Goal: Task Accomplishment & Management: Use online tool/utility

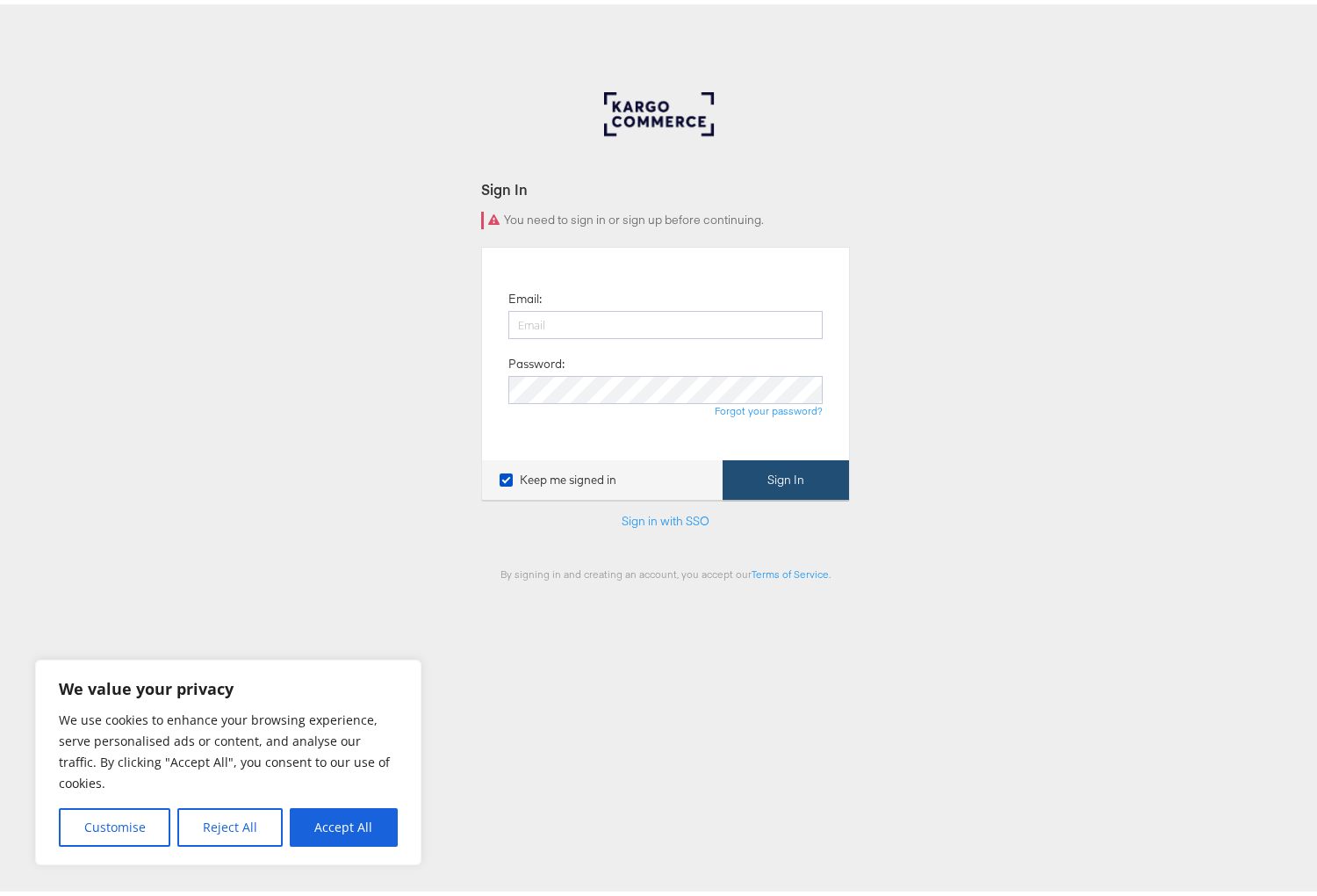
type input "ellis.heyes@jdplc.com"
click at [783, 488] on button "Sign In" at bounding box center [786, 475] width 127 height 39
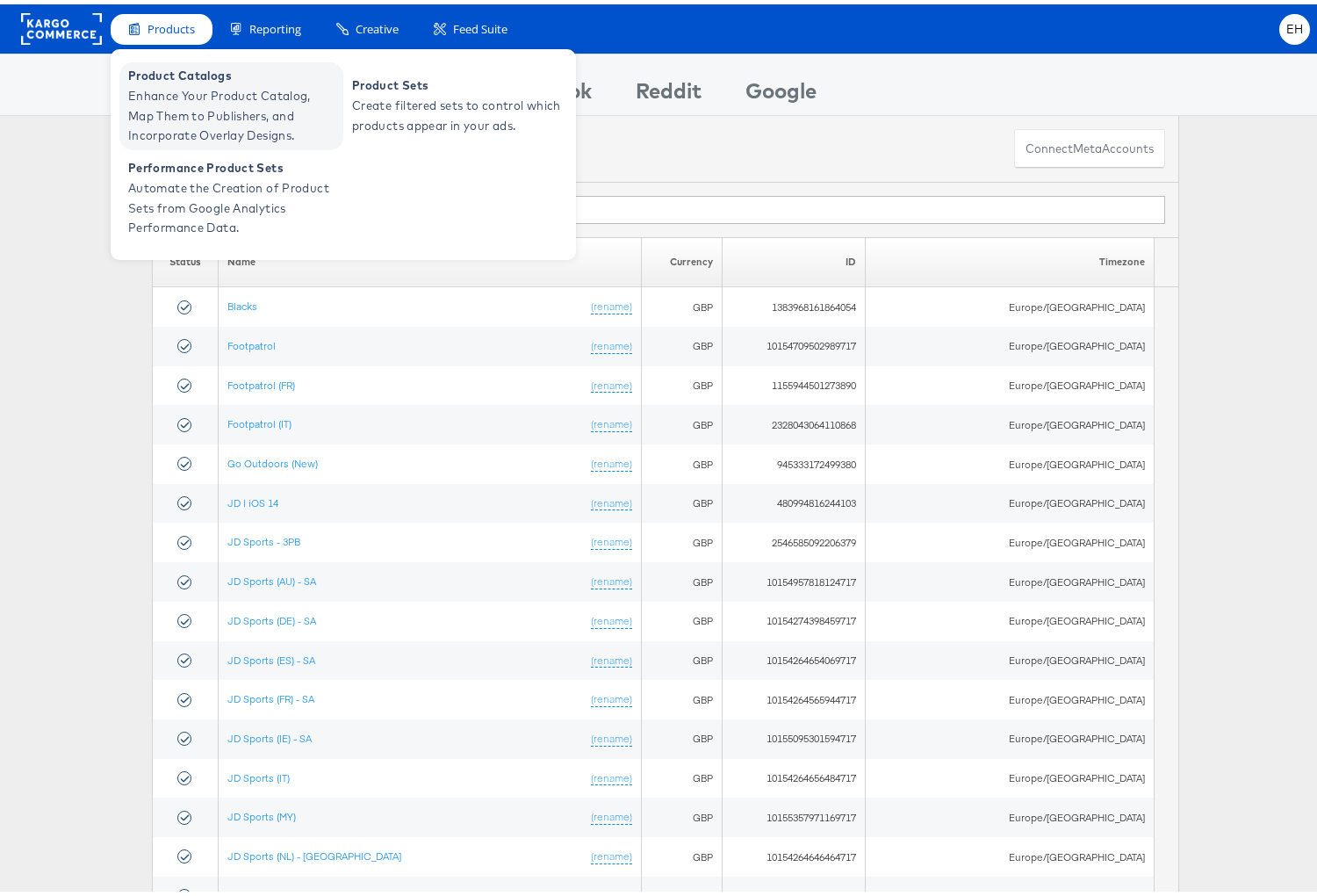
click at [186, 79] on span "Product Catalogs" at bounding box center [233, 71] width 210 height 21
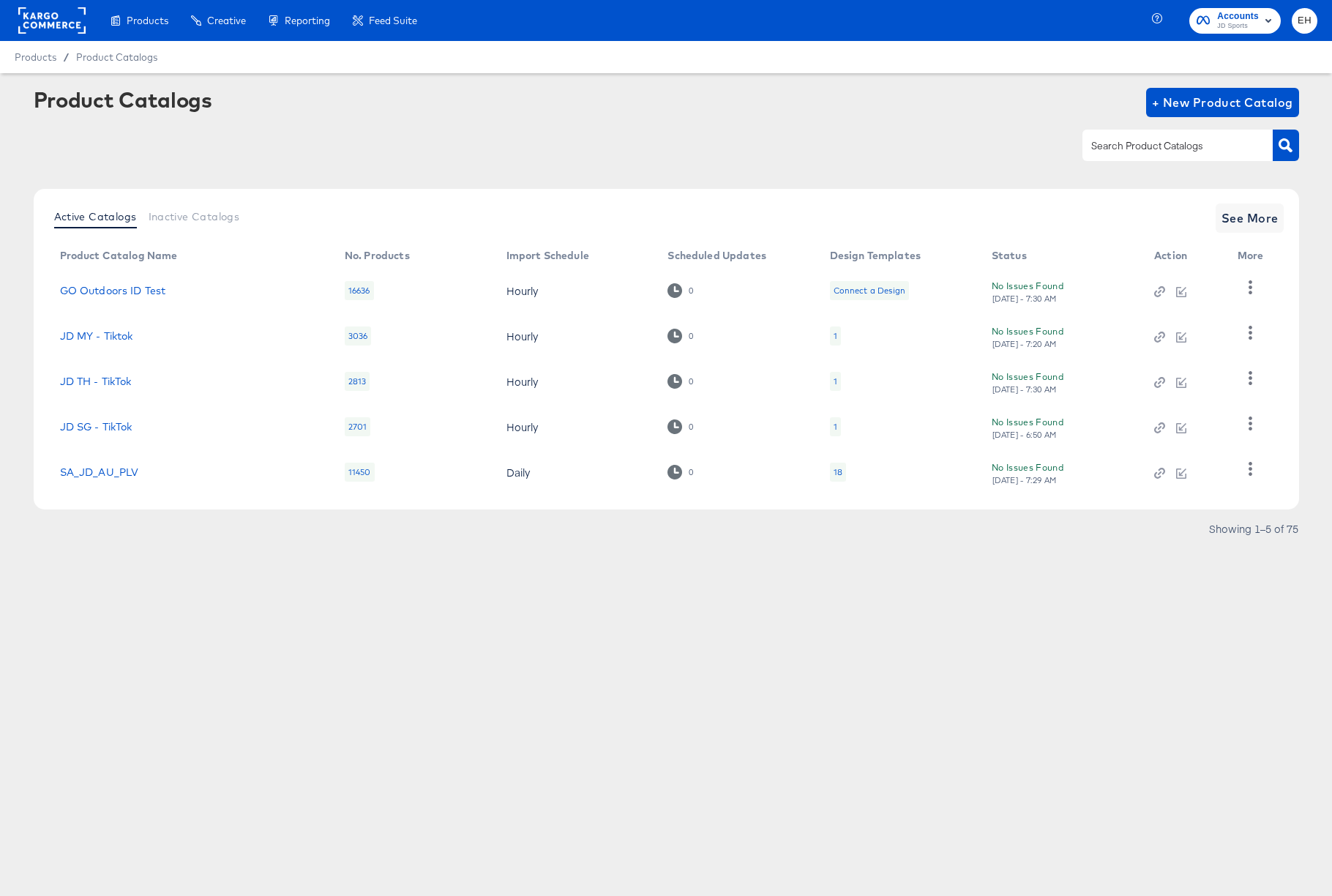
click at [1134, 160] on div at bounding box center [1177, 144] width 190 height 30
type input "size"
click at [1239, 234] on div "Active Catalogs Inactive Catalogs See More Product Catalog Name No. Products Im…" at bounding box center [666, 348] width 1266 height 321
click at [1239, 226] on span "See More" at bounding box center [1250, 218] width 57 height 20
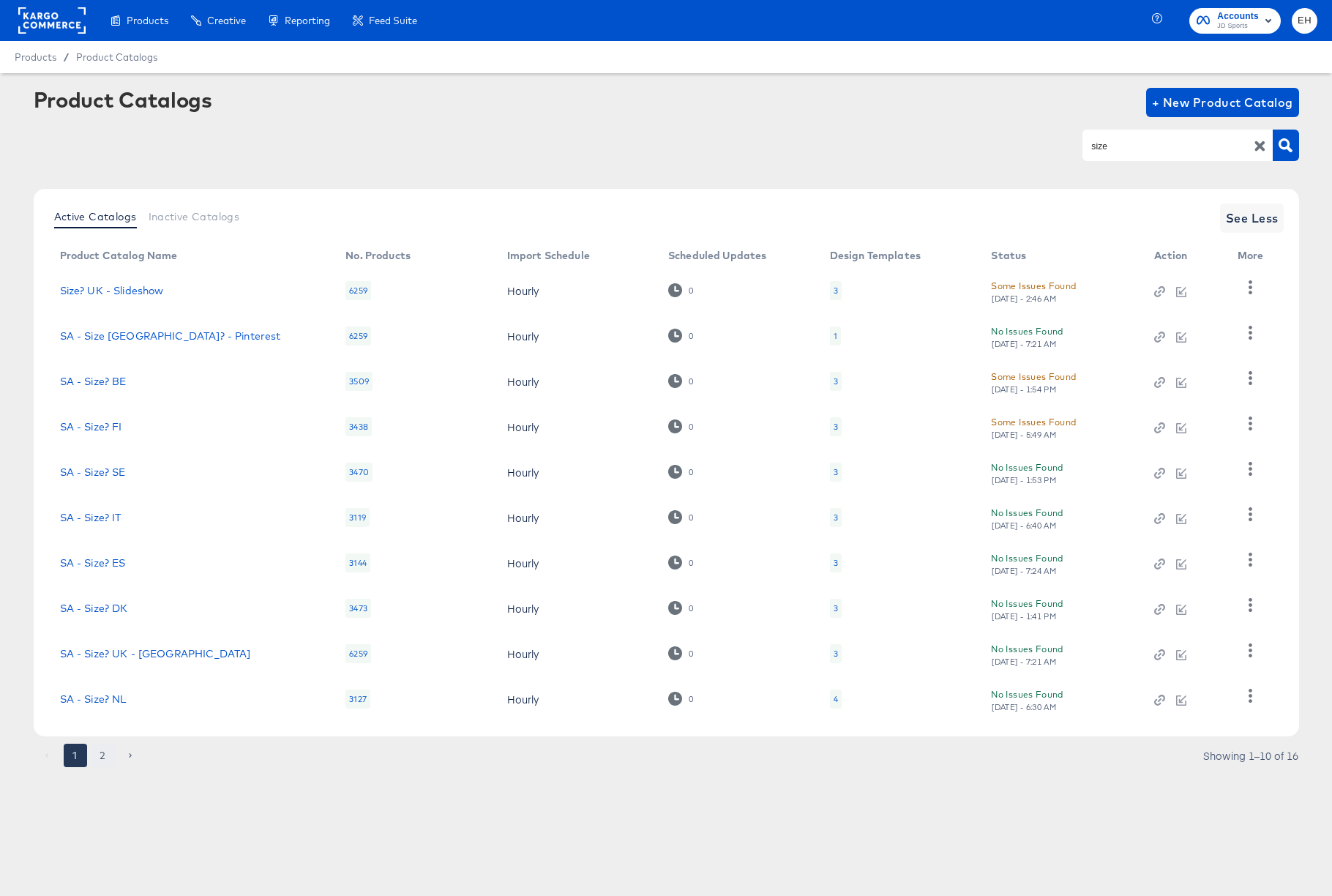
click at [112, 755] on button "2" at bounding box center [103, 755] width 24 height 24
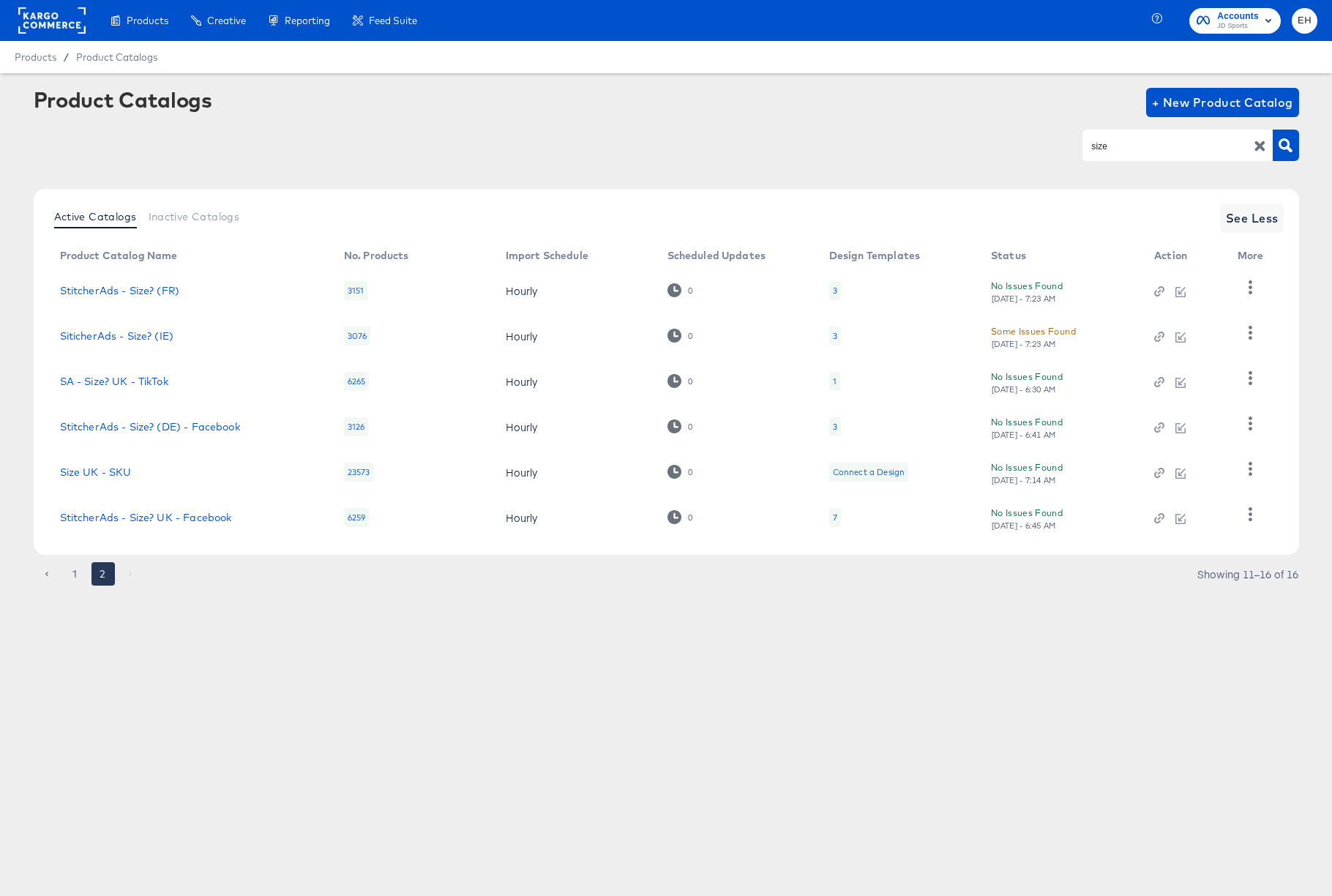
click at [830, 378] on div "1" at bounding box center [834, 381] width 11 height 19
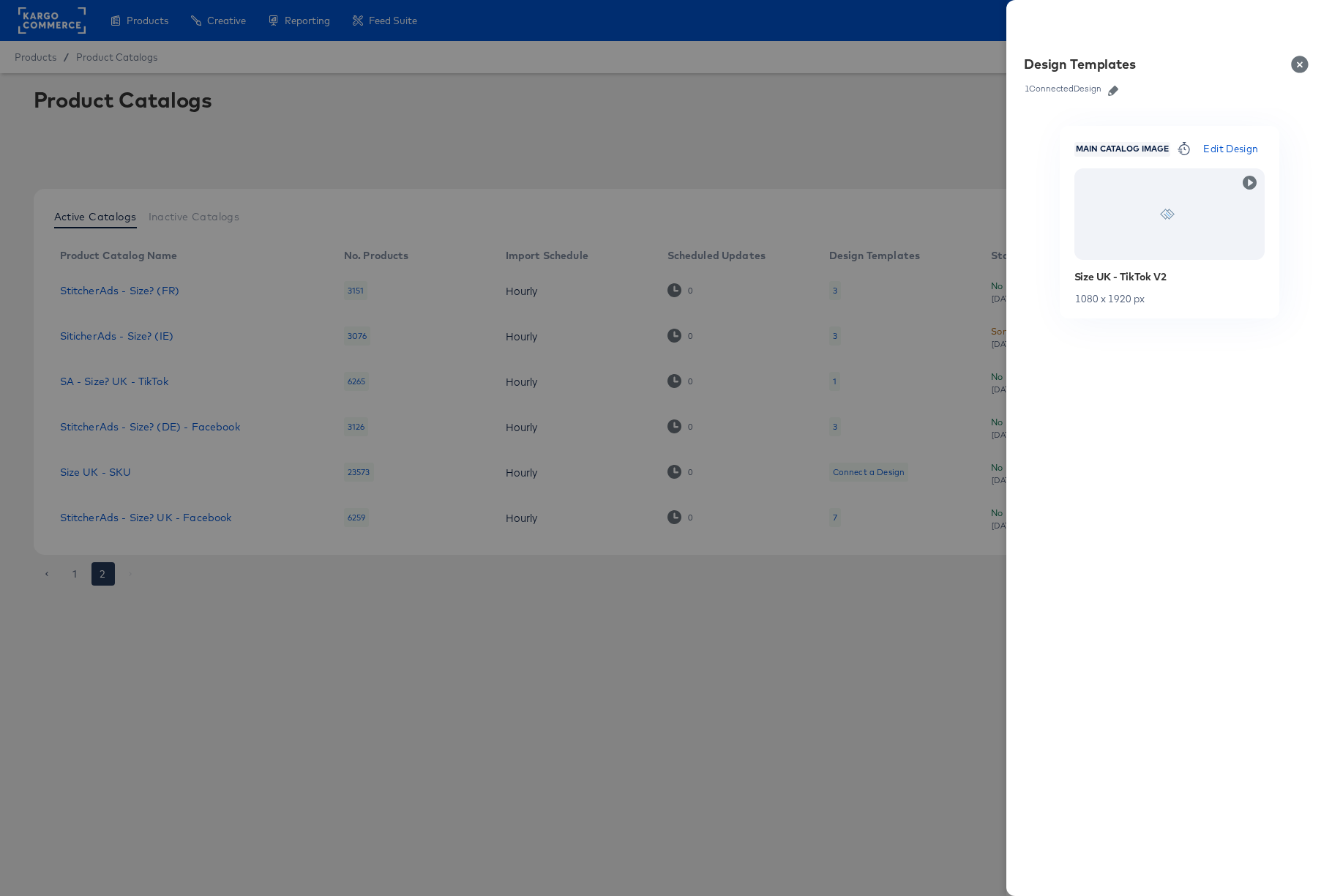
click at [1112, 89] on icon "button" at bounding box center [1113, 90] width 10 height 10
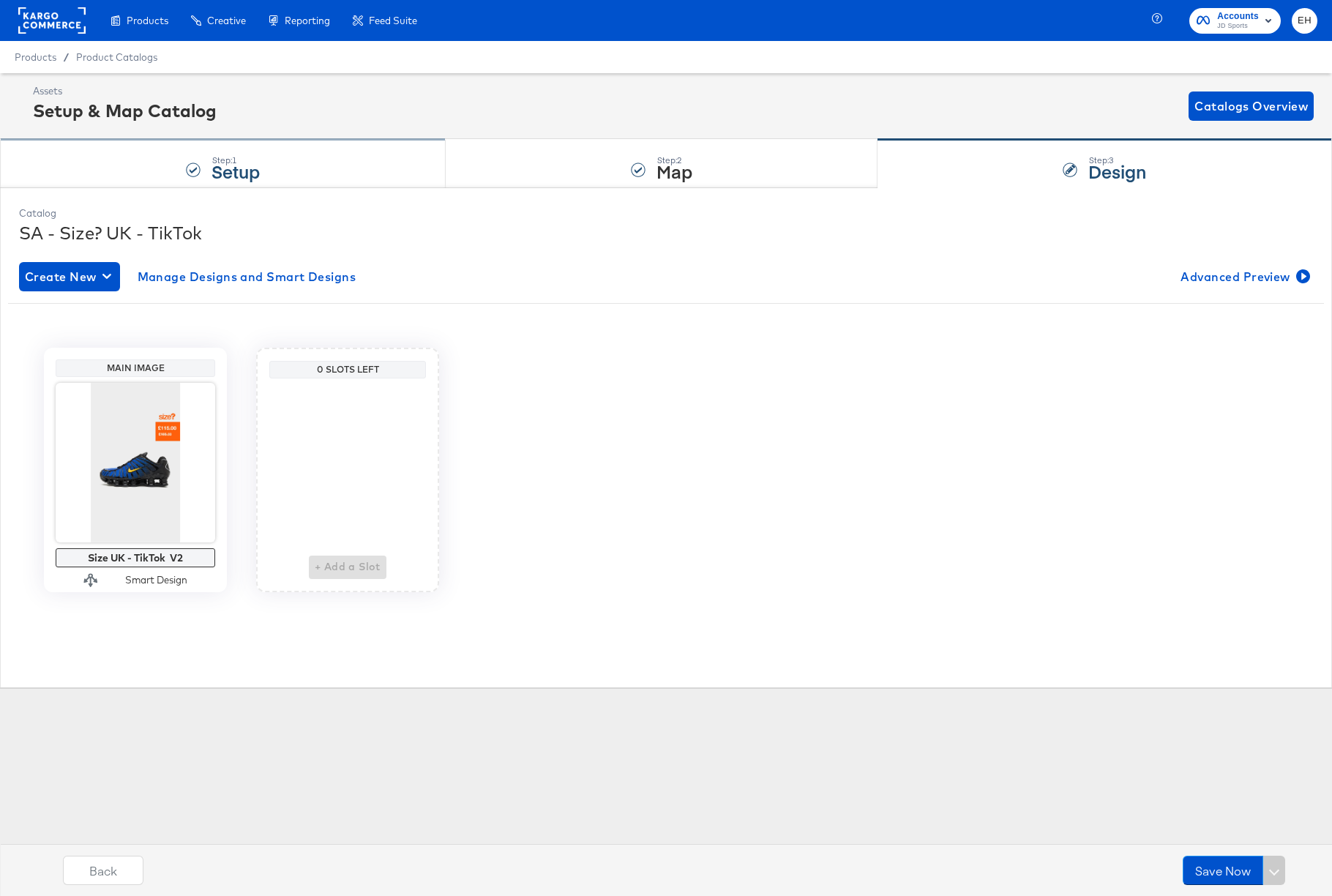
click at [390, 161] on div "Step: 1 Setup" at bounding box center [223, 164] width 446 height 48
